Goal: Task Accomplishment & Management: Use online tool/utility

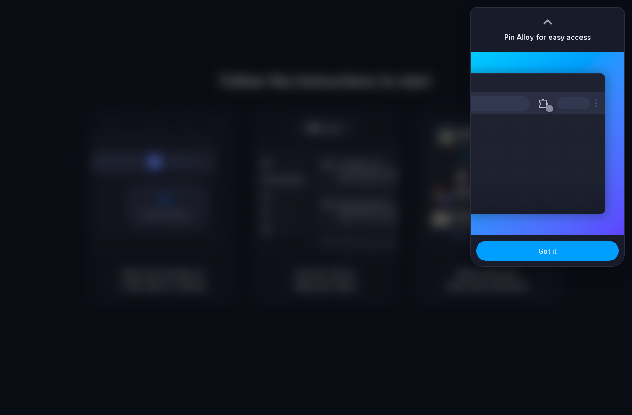
click at [517, 249] on button "Got it" at bounding box center [547, 251] width 143 height 20
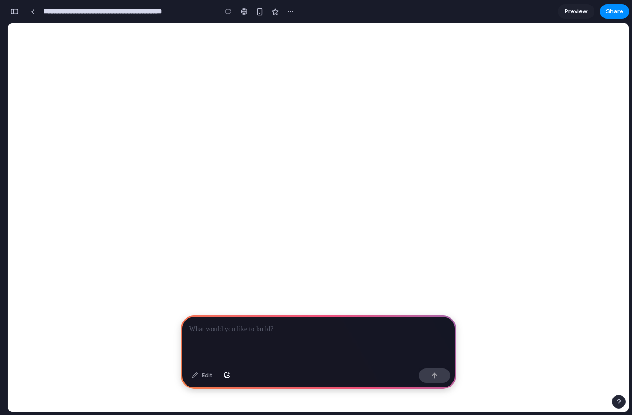
click at [232, 327] on p at bounding box center [318, 329] width 259 height 11
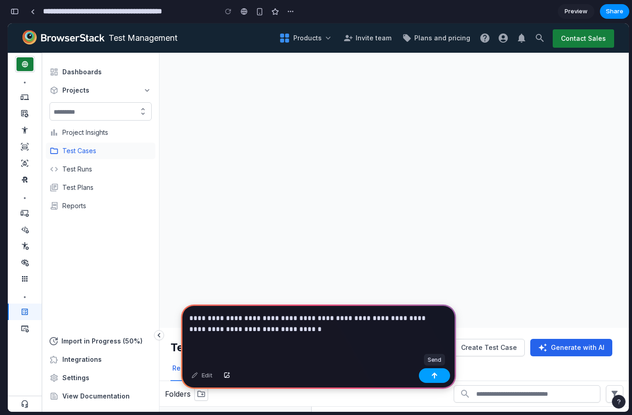
click at [438, 377] on button "button" at bounding box center [434, 375] width 31 height 15
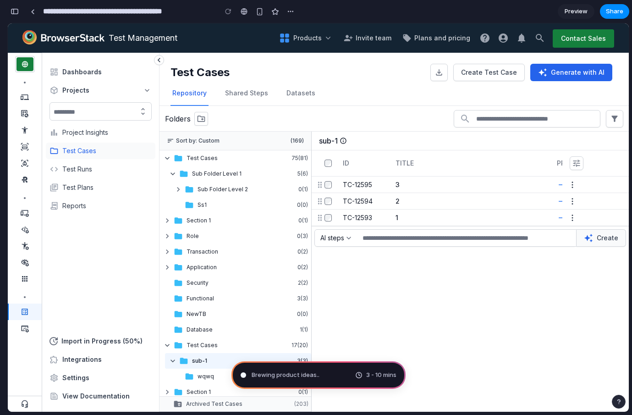
click at [15, 13] on div "button" at bounding box center [15, 11] width 8 height 6
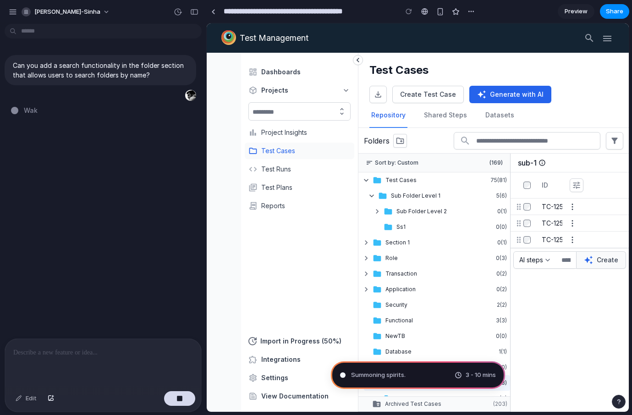
drag, startPoint x: 412, startPoint y: 375, endPoint x: 375, endPoint y: 368, distance: 38.4
click at [374, 367] on div "Summoning spirits . 3 - 10 mins" at bounding box center [418, 375] width 174 height 28
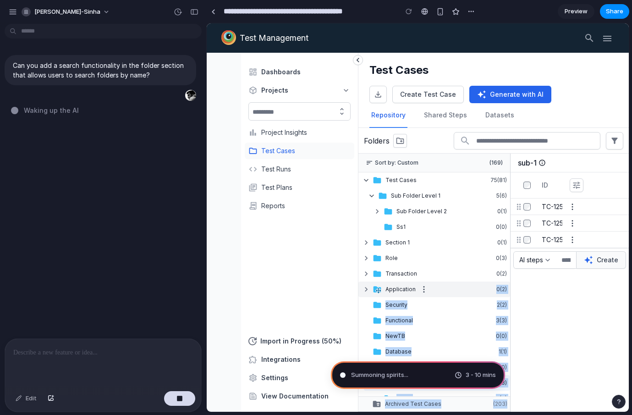
drag, startPoint x: 510, startPoint y: 297, endPoint x: 480, endPoint y: 295, distance: 30.8
click at [480, 295] on div "Sort by: Custom (169) Test Cases 75(81) Sub Folder Level 1 5(6) Sub Folder Leve…" at bounding box center [434, 283] width 152 height 258
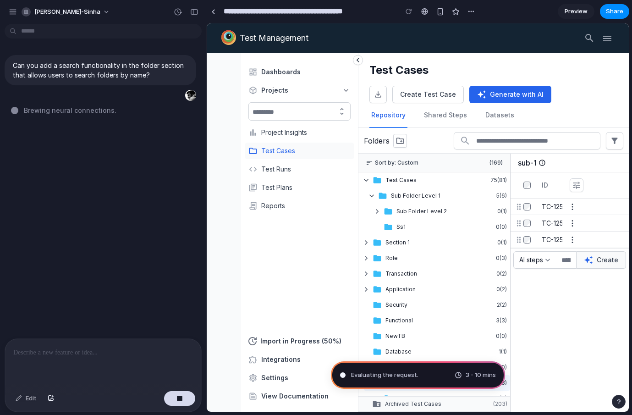
click at [569, 323] on div "ID Sortable Column TITLE Sortable Column PRIORITY Sortable Column OWNER Tags St…" at bounding box center [569, 291] width 119 height 239
click at [557, 320] on div "ID Sortable Column TITLE Sortable Column PRIORITY Sortable Column OWNER Tags St…" at bounding box center [569, 291] width 119 height 239
click at [191, 12] on div "button" at bounding box center [194, 12] width 8 height 6
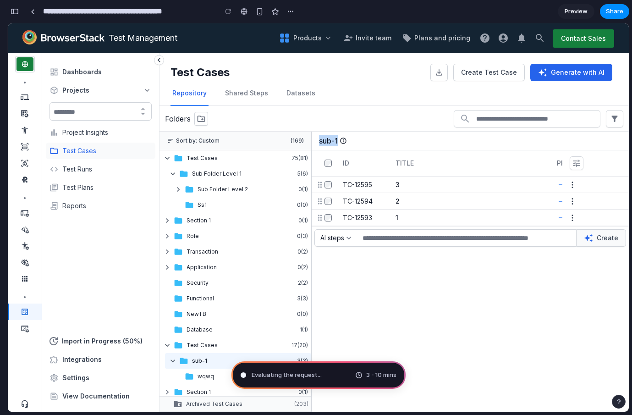
drag, startPoint x: 311, startPoint y: 232, endPoint x: 358, endPoint y: 230, distance: 47.7
click at [360, 231] on main "Sort by: Custom (169) Test Cases 75(81) Sub Folder Level 1 5(6) Sub Folder Leve…" at bounding box center [394, 272] width 469 height 280
click at [344, 310] on div "ID Sortable Column TITLE Sortable Column PRIORITY Sortable Column OWNER Tags St…" at bounding box center [470, 280] width 318 height 261
drag, startPoint x: 312, startPoint y: 306, endPoint x: 342, endPoint y: 303, distance: 30.0
click at [342, 303] on main "Sort by: Custom (169) Test Cases 75(81) Sub Folder Level 1 5(6) Sub Folder Leve…" at bounding box center [394, 272] width 469 height 280
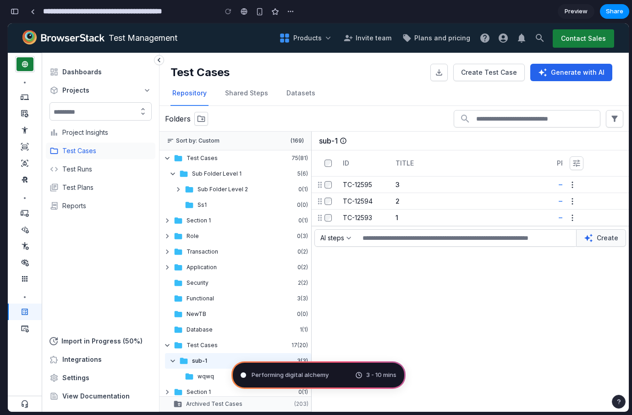
click at [342, 303] on div "ID Sortable Column TITLE Sortable Column PRIORITY Sortable Column OWNER Tags St…" at bounding box center [470, 280] width 318 height 261
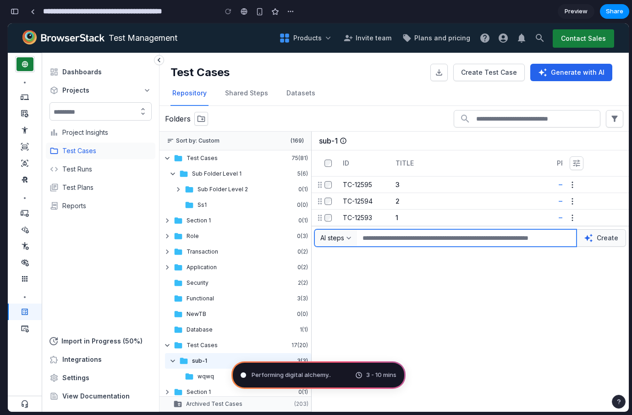
click at [341, 241] on span "AI steps" at bounding box center [332, 237] width 24 height 9
click at [342, 246] on button "AI steps" at bounding box center [336, 238] width 42 height 17
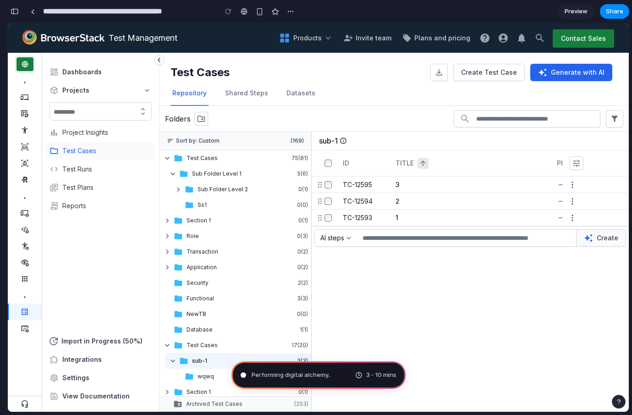
click at [420, 161] on icon "Main content area" at bounding box center [423, 163] width 8 height 8
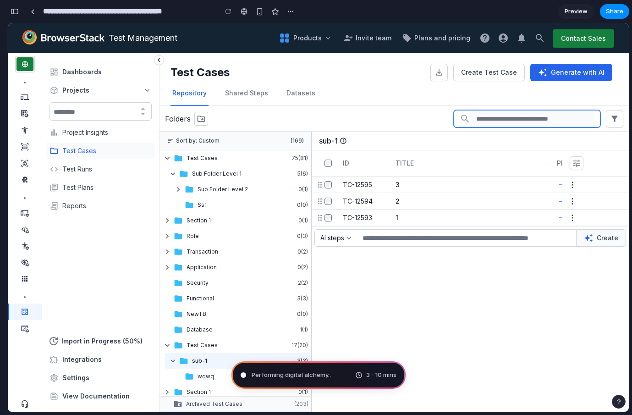
click at [494, 121] on input "Search Test Case by Test Case ID or Title" at bounding box center [533, 118] width 124 height 17
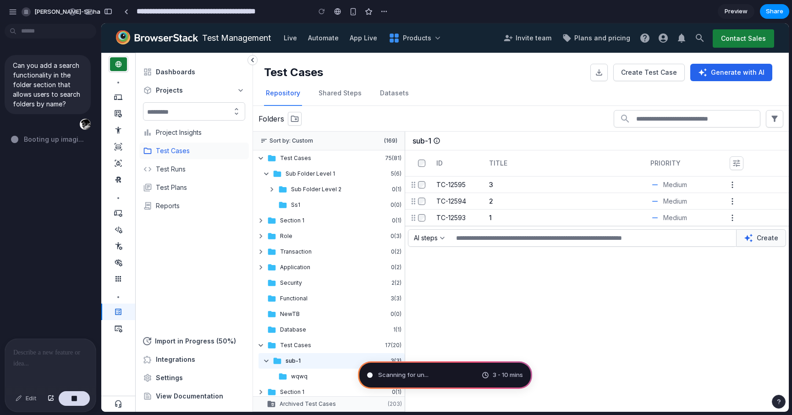
type input "**********"
